Goal: Information Seeking & Learning: Learn about a topic

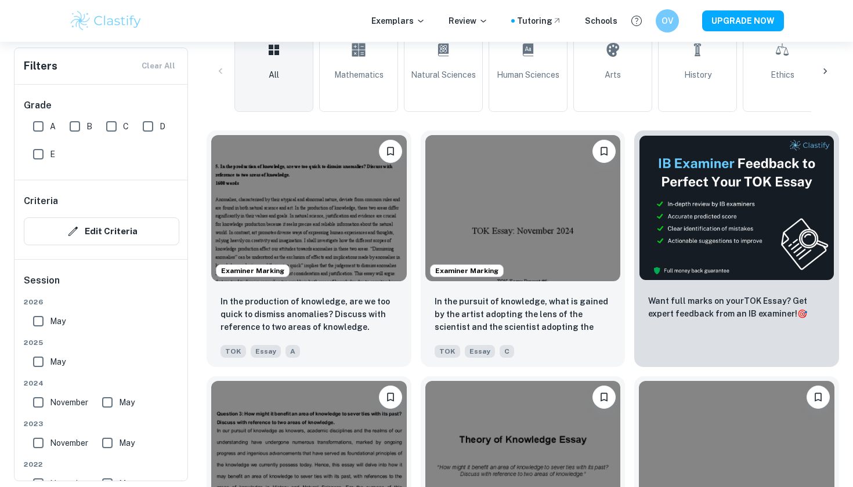
scroll to position [300, 0]
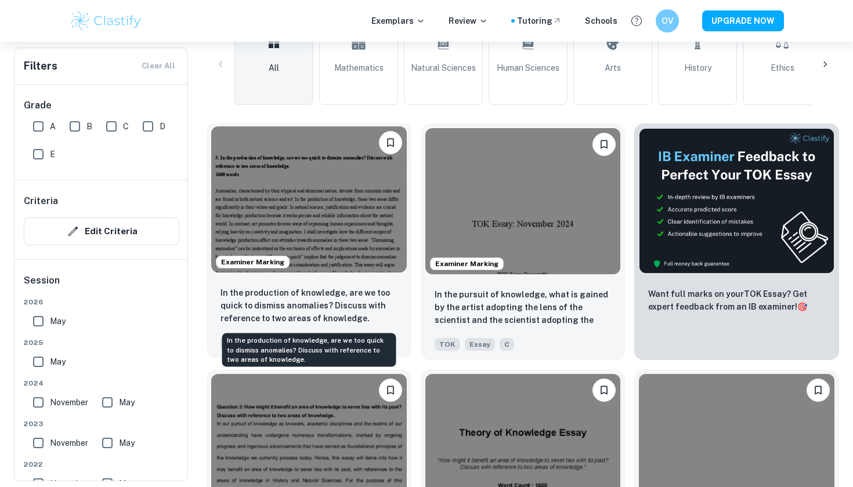
click at [269, 295] on p "In the production of knowledge, are we too quick to dismiss anomalies? Discuss …" at bounding box center [309, 306] width 177 height 38
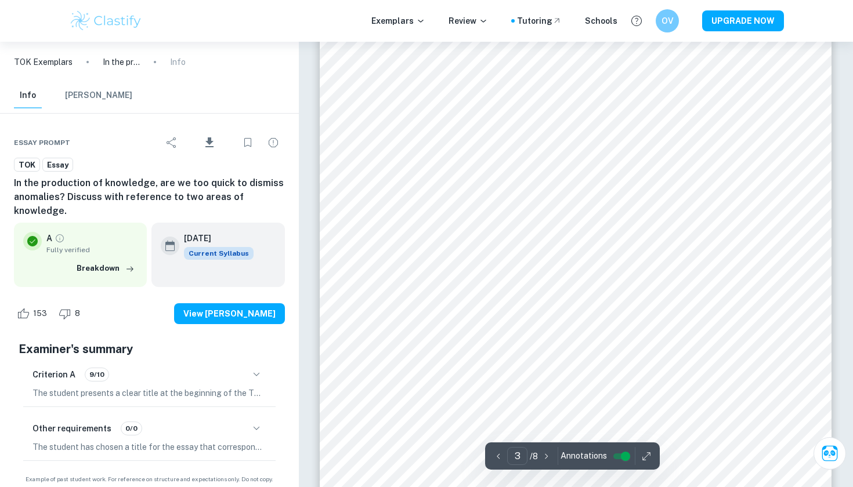
scroll to position [1614, 0]
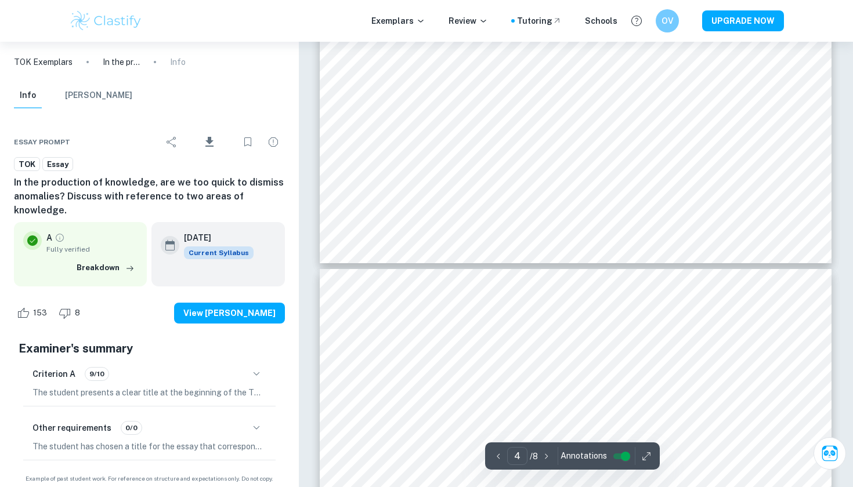
type input "5"
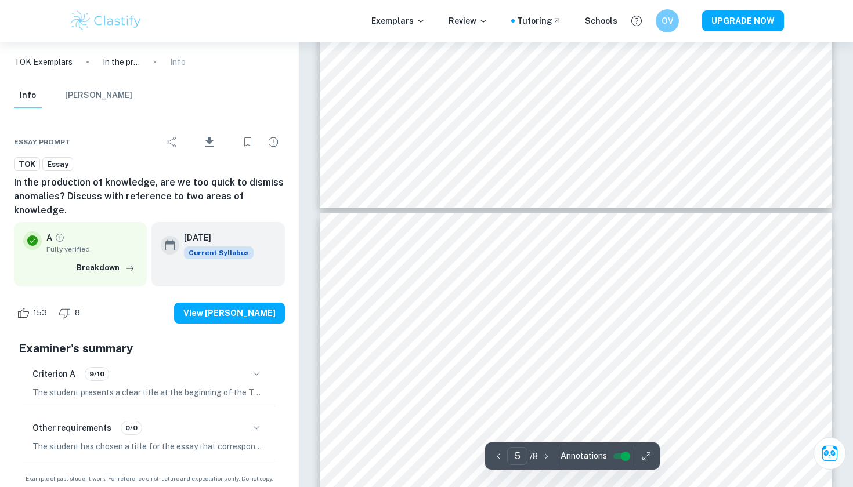
scroll to position [2630, 0]
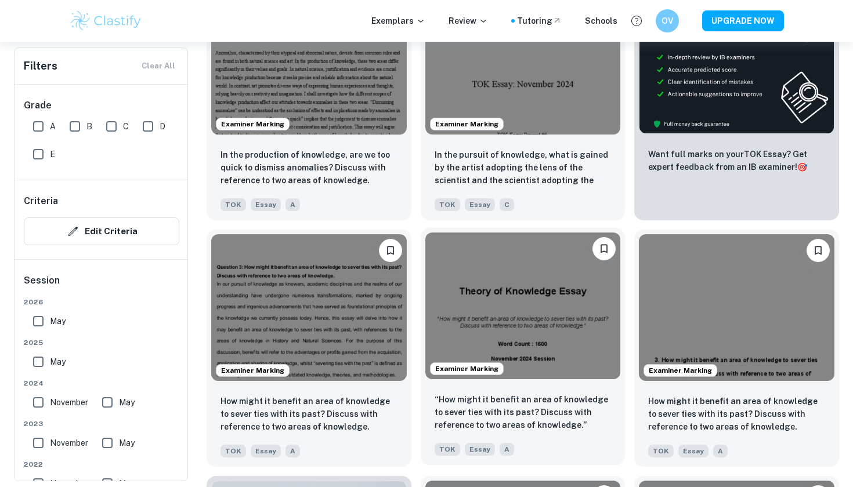
scroll to position [444, 0]
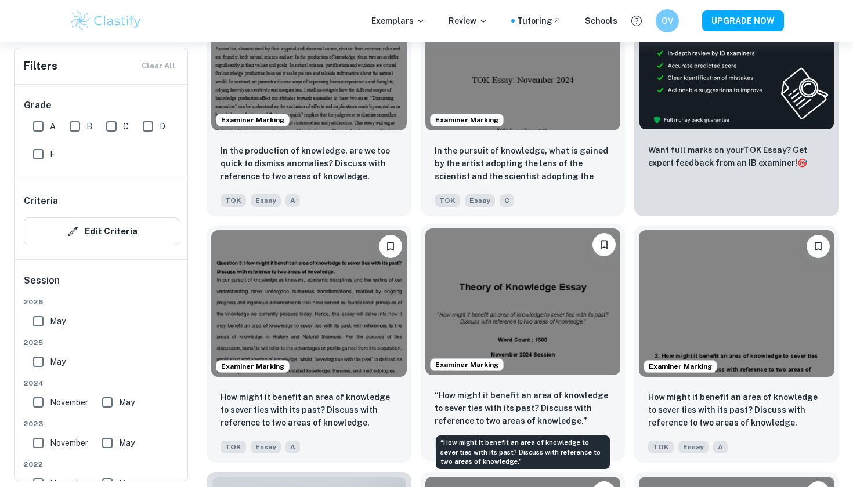
click at [466, 410] on p "“How might it benefit an area of knowledge to sever ties with its past? Discuss…" at bounding box center [523, 408] width 177 height 38
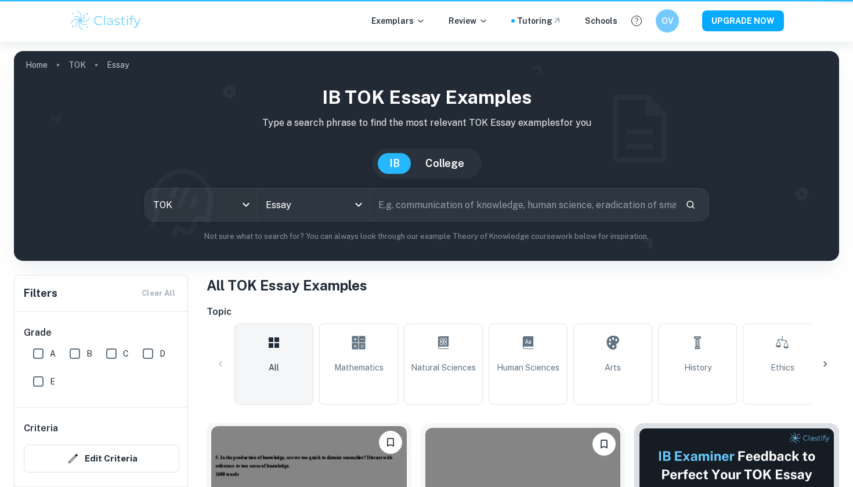
scroll to position [444, 0]
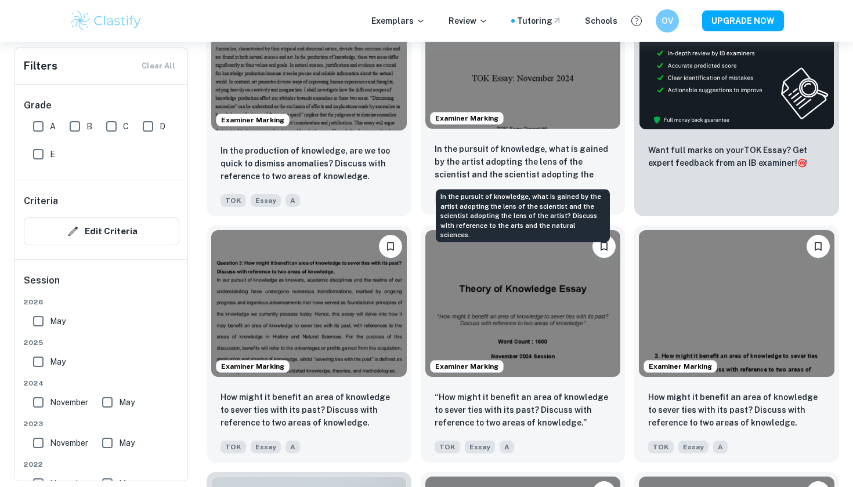
click at [504, 149] on p "In the pursuit of knowledge, what is gained by the artist adopting the lens of …" at bounding box center [523, 162] width 177 height 39
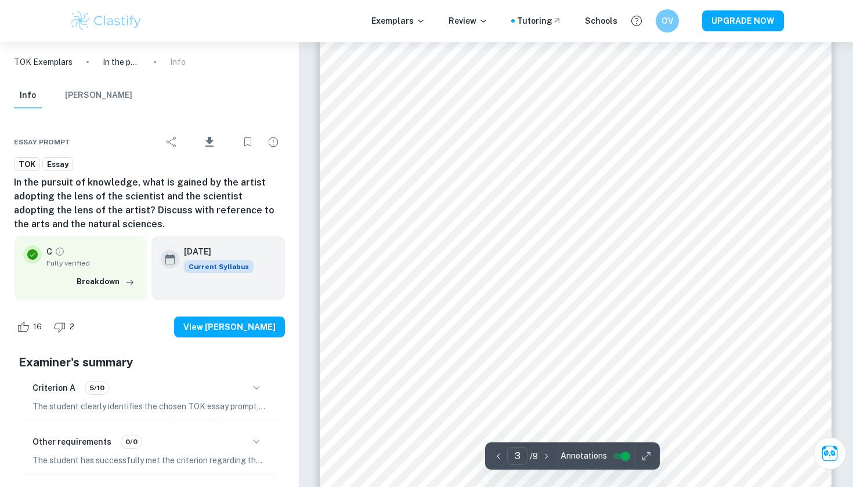
scroll to position [1531, 0]
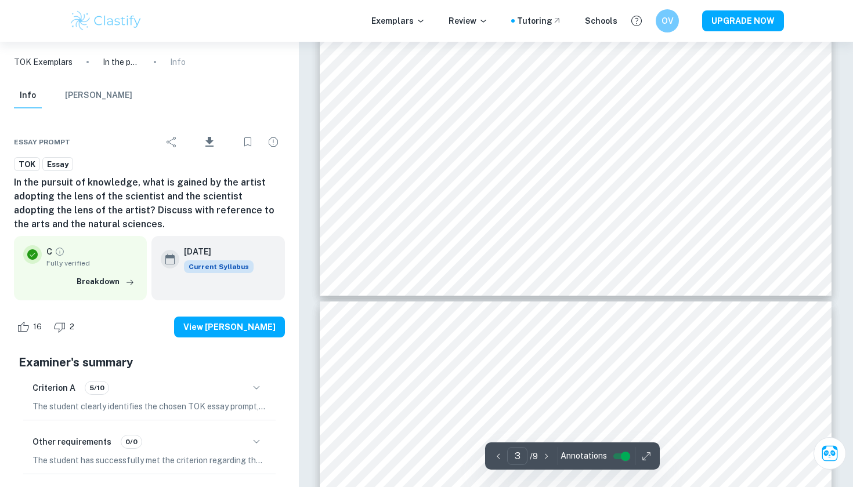
type input "4"
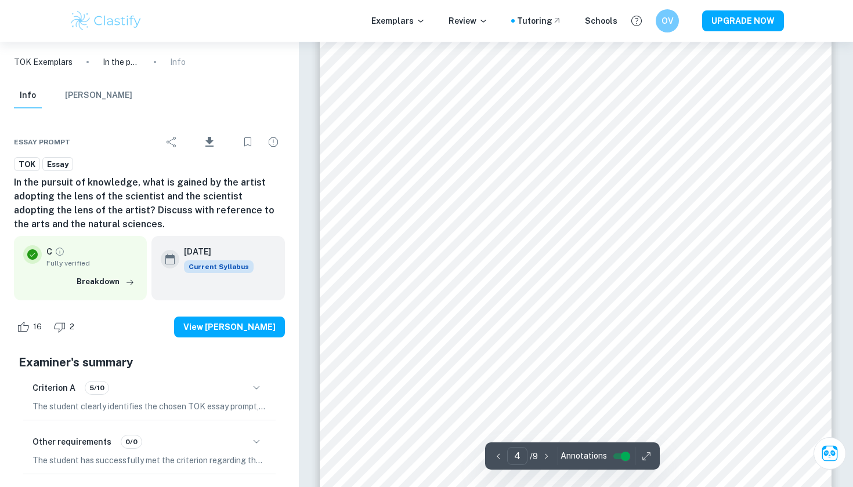
scroll to position [2302, 0]
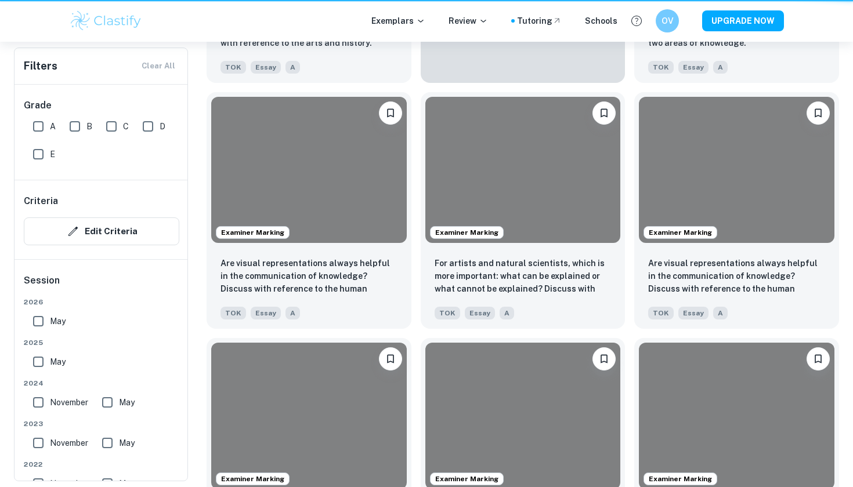
scroll to position [444, 0]
